Goal: Navigation & Orientation: Go to known website

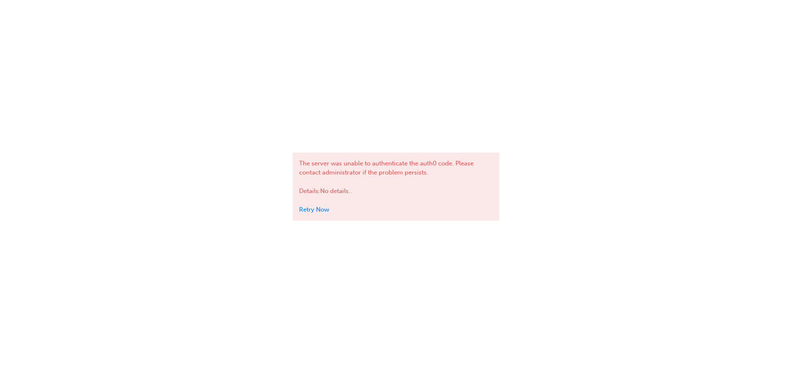
click at [622, 232] on div "The server was unable to authenticate the auth0 code. Please contact administra…" at bounding box center [396, 189] width 792 height 379
click at [573, 271] on div "The server was unable to authenticate the auth0 code. Please contact administra…" at bounding box center [396, 189] width 792 height 379
click at [526, 309] on div "The server was unable to authenticate the auth0 code. Please contact administra…" at bounding box center [396, 189] width 792 height 379
click at [406, 89] on div "The server was unable to authenticate the auth0 code. Please contact administra…" at bounding box center [396, 189] width 206 height 379
click at [319, 210] on link "Retry Now" at bounding box center [314, 209] width 30 height 7
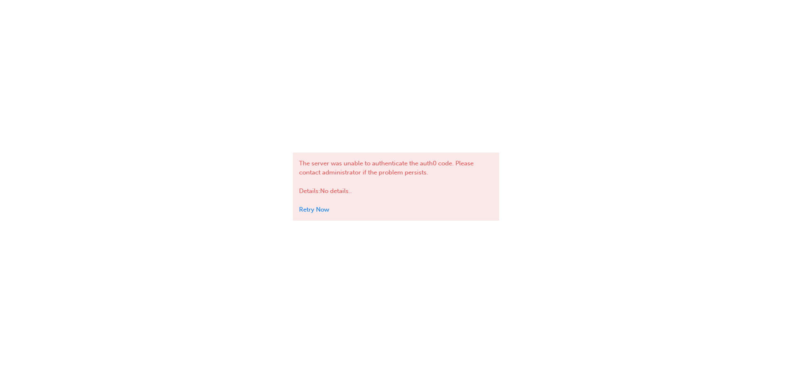
click at [210, 268] on div "The server was unable to authenticate the auth0 code. Please contact administra…" at bounding box center [396, 189] width 792 height 379
drag, startPoint x: 691, startPoint y: 0, endPoint x: 646, endPoint y: 14, distance: 46.7
click at [612, 61] on div "The server was unable to authenticate the auth0 code. Please contact administra…" at bounding box center [396, 189] width 792 height 379
